Goal: Task Accomplishment & Management: Use online tool/utility

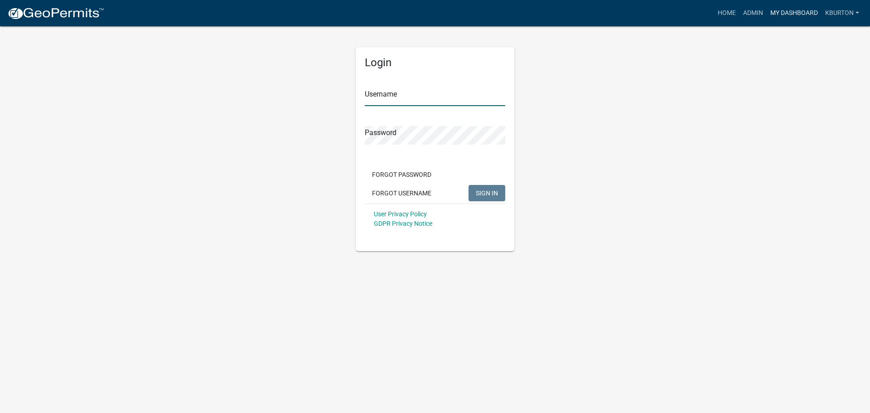
type input "kburton"
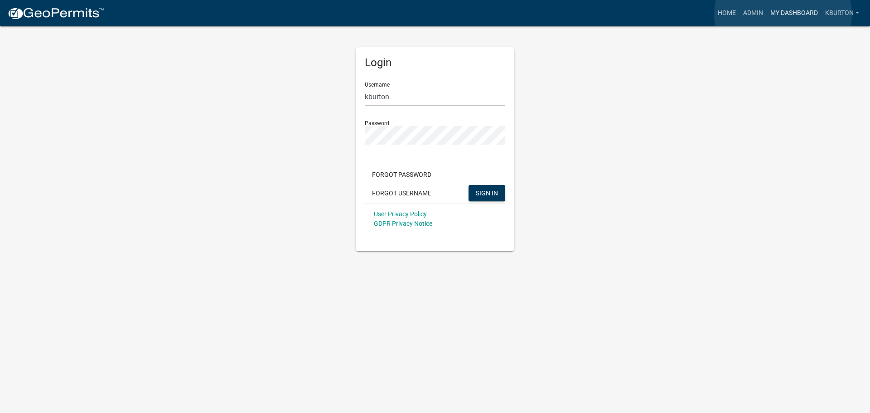
click at [783, 14] on link "My Dashboard" at bounding box center [793, 13] width 55 height 17
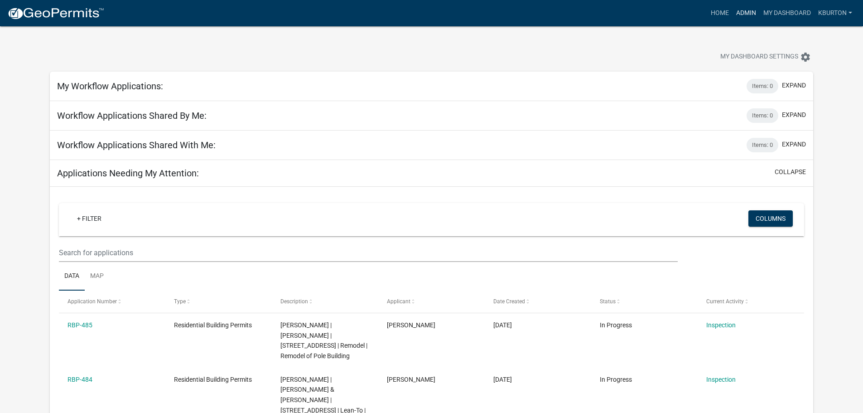
click at [741, 14] on link "Admin" at bounding box center [745, 13] width 27 height 17
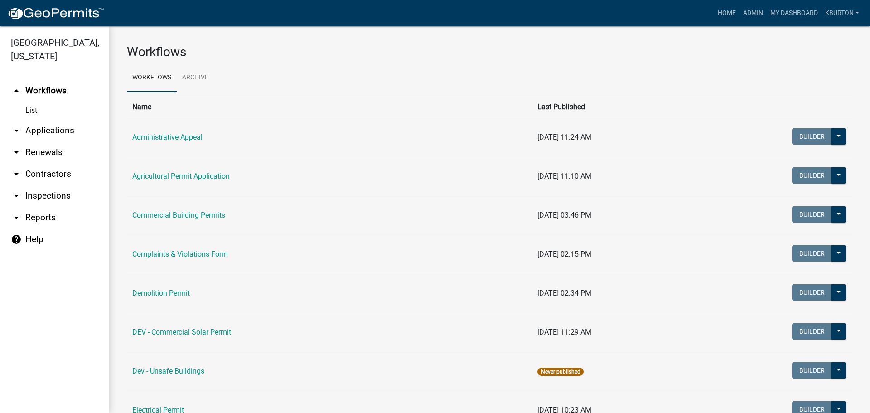
click at [63, 185] on link "arrow_drop_down Inspections" at bounding box center [54, 196] width 109 height 22
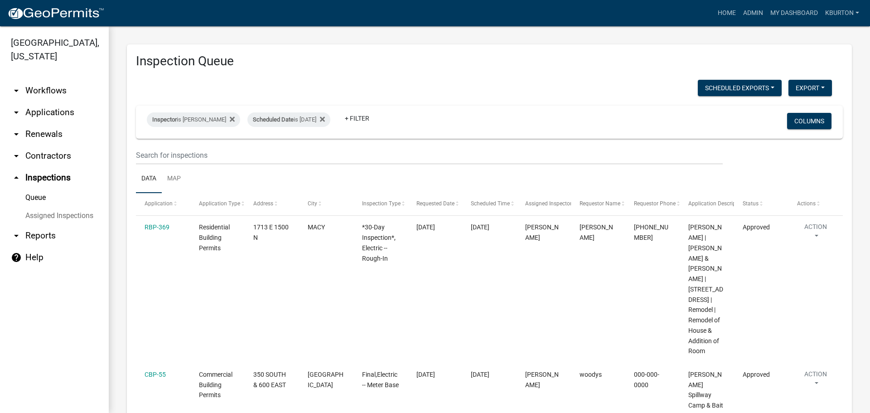
click at [69, 207] on link "Assigned Inspections" at bounding box center [54, 216] width 109 height 18
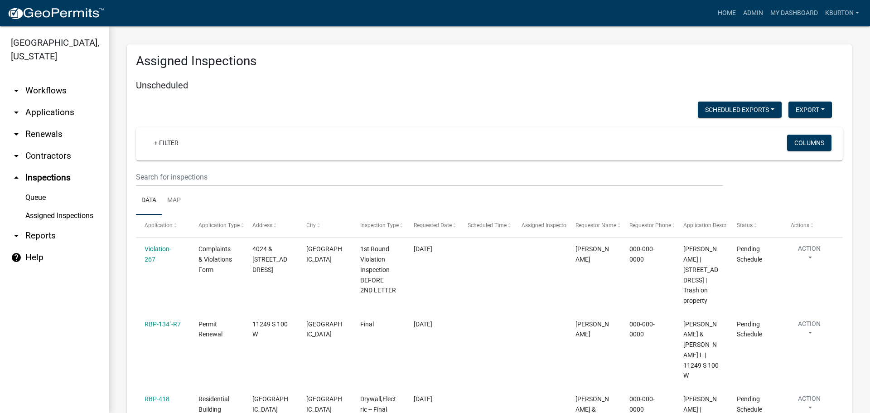
click at [41, 188] on link "Queue" at bounding box center [54, 197] width 109 height 18
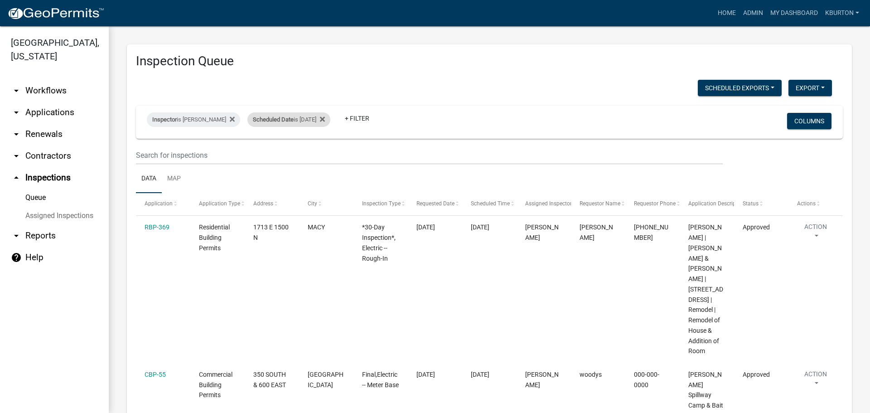
click at [312, 120] on div "Scheduled Date is [DATE]" at bounding box center [288, 119] width 83 height 14
click at [316, 154] on input "[DATE]" at bounding box center [290, 153] width 63 height 19
type input "[DATE]"
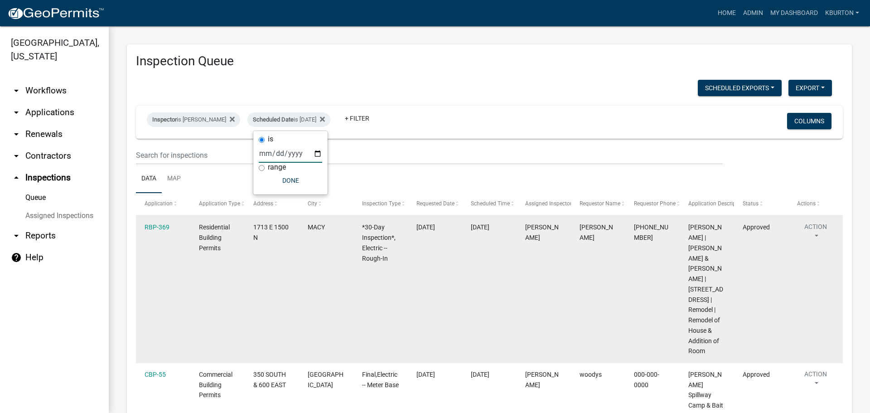
select select "1: 25"
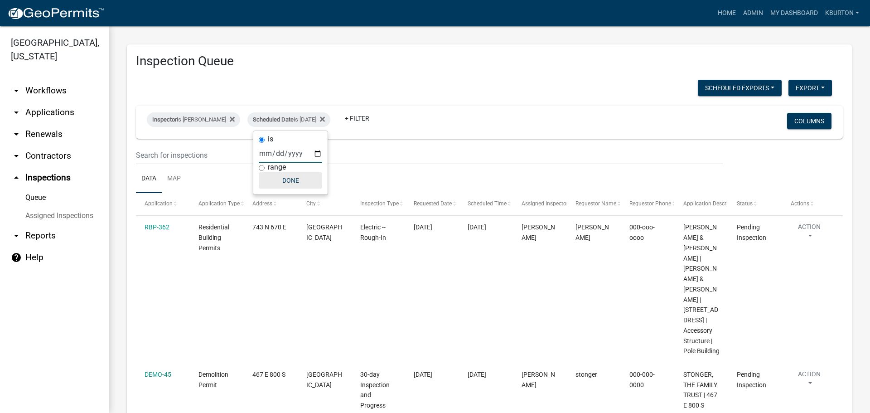
click at [291, 182] on button "Done" at bounding box center [290, 180] width 63 height 16
click at [807, 120] on button "Columns" at bounding box center [809, 121] width 44 height 16
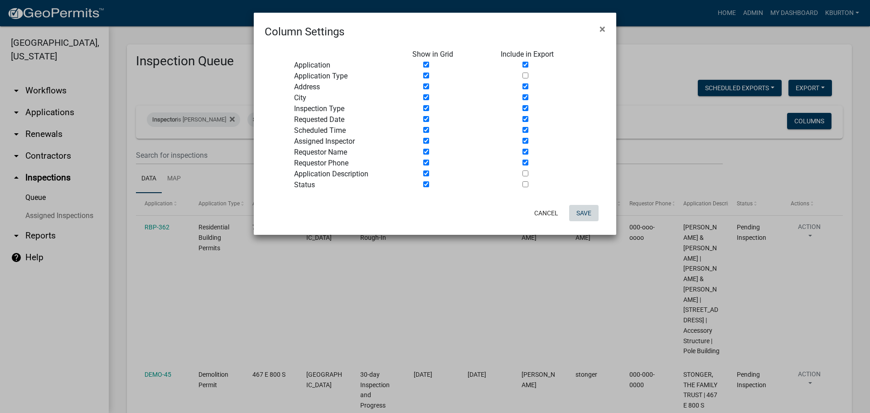
click at [582, 214] on button "Save" at bounding box center [583, 213] width 29 height 16
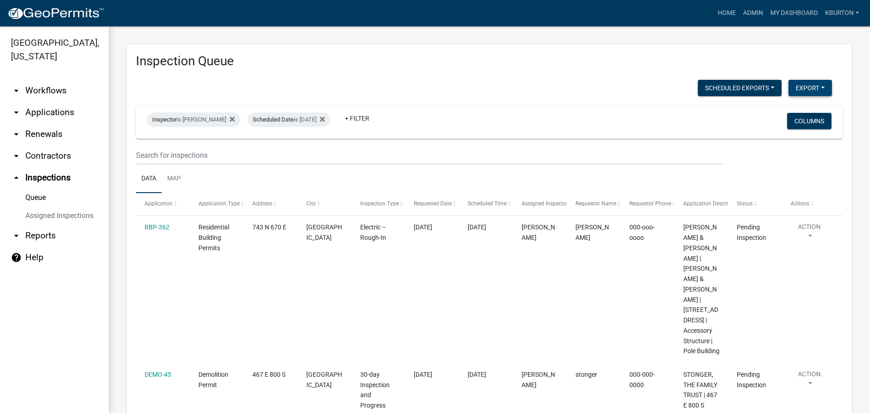
click at [801, 86] on button "Export" at bounding box center [809, 88] width 43 height 16
click at [792, 106] on button "Excel Format (.xlsx)" at bounding box center [789, 112] width 85 height 22
